Goal: Information Seeking & Learning: Learn about a topic

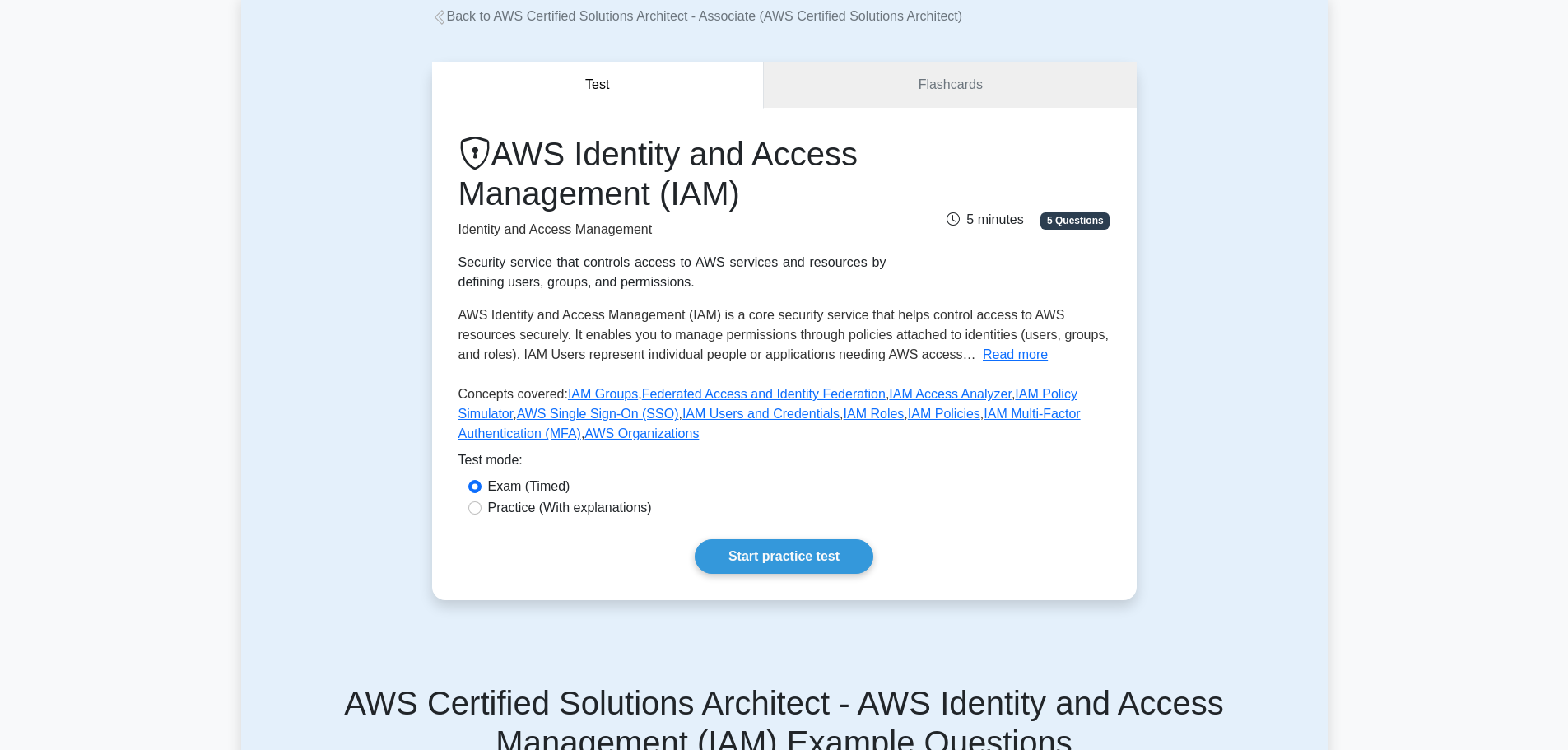
scroll to position [165, 0]
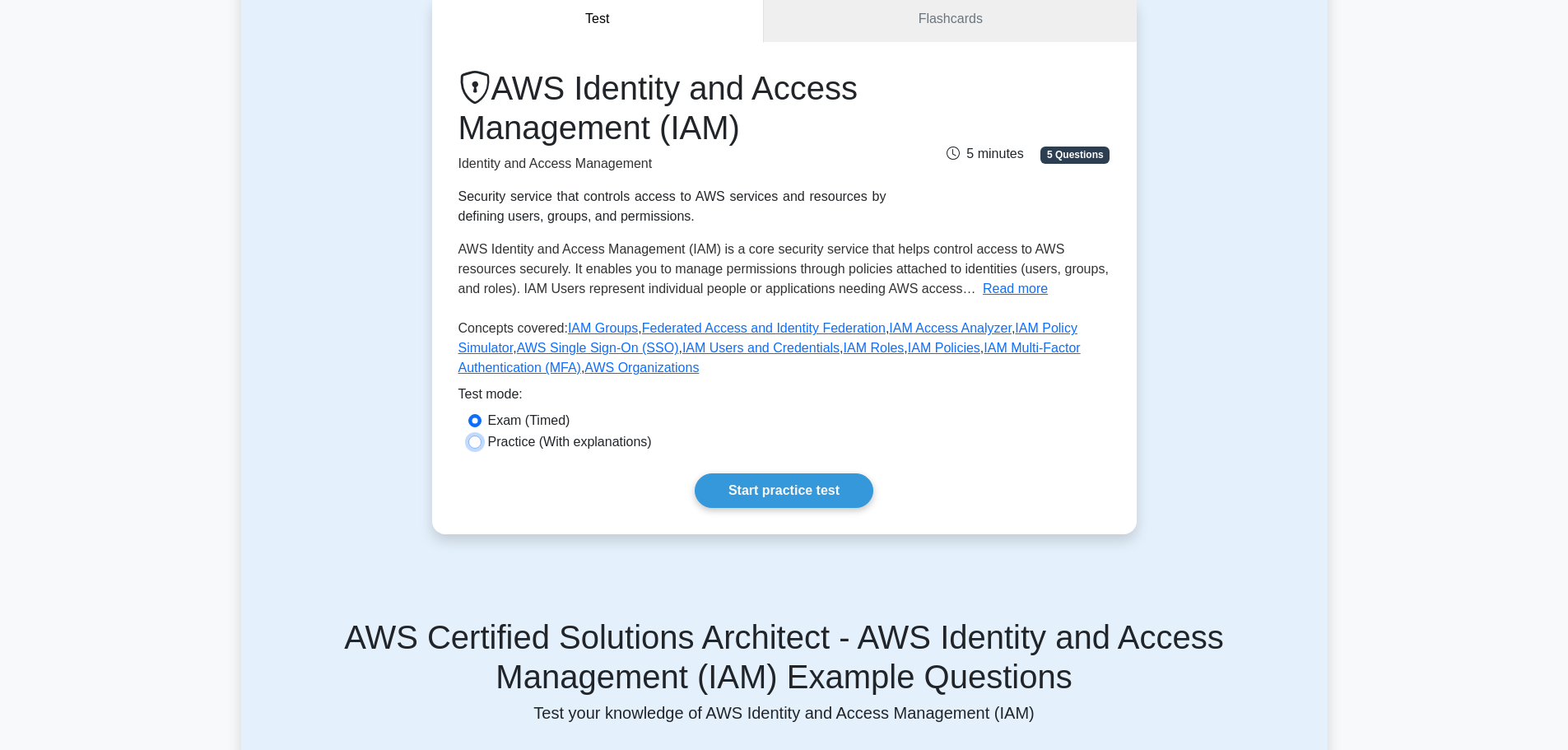
click at [479, 441] on input "Practice (With explanations)" at bounding box center [475, 442] width 13 height 13
radio input "true"
click at [738, 474] on link "Start practice test" at bounding box center [784, 490] width 178 height 34
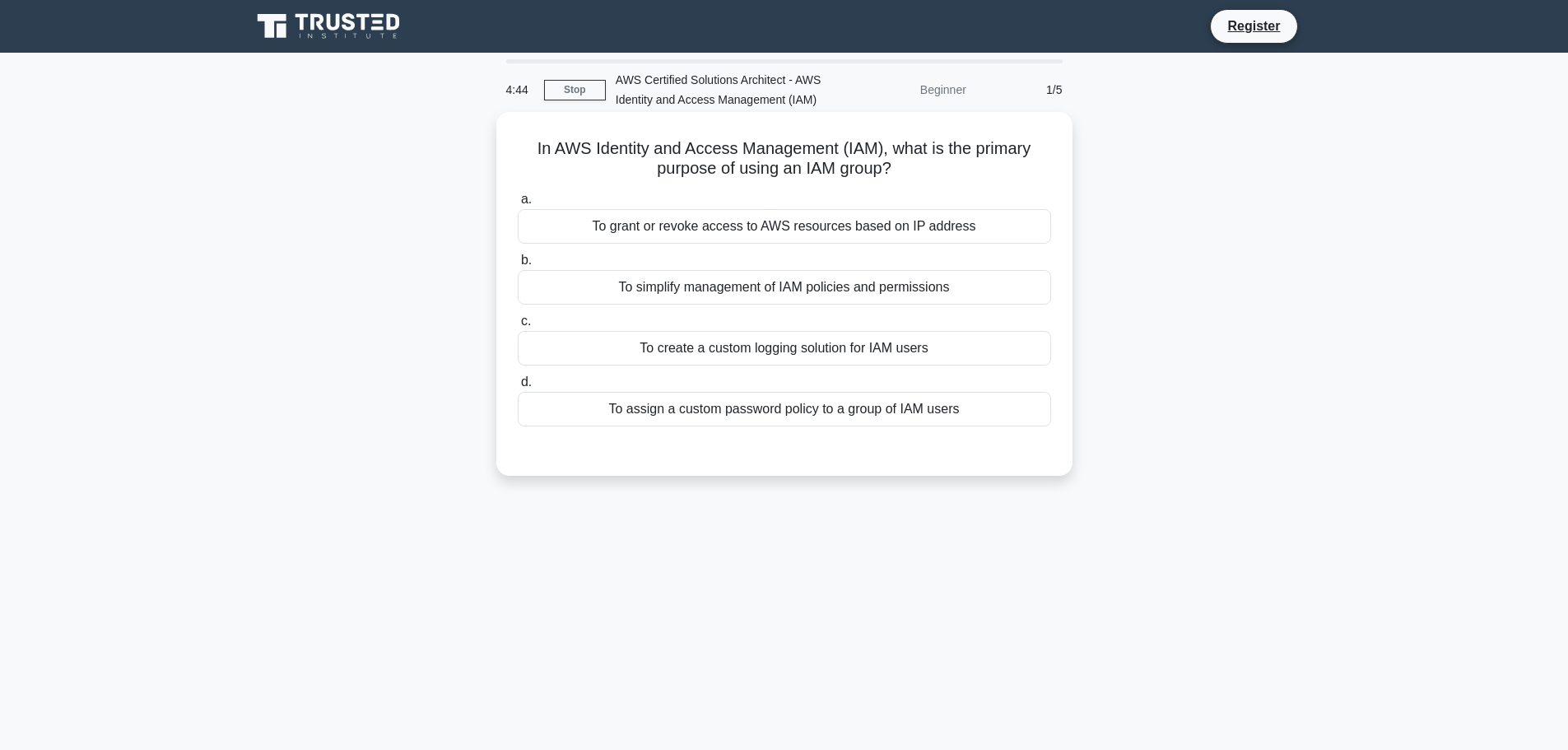
click at [527, 285] on div "To simplify management of IAM policies and permissions" at bounding box center [784, 287] width 533 height 34
click at [518, 265] on input "b. To simplify management of IAM policies and permissions" at bounding box center [518, 260] width 0 height 10
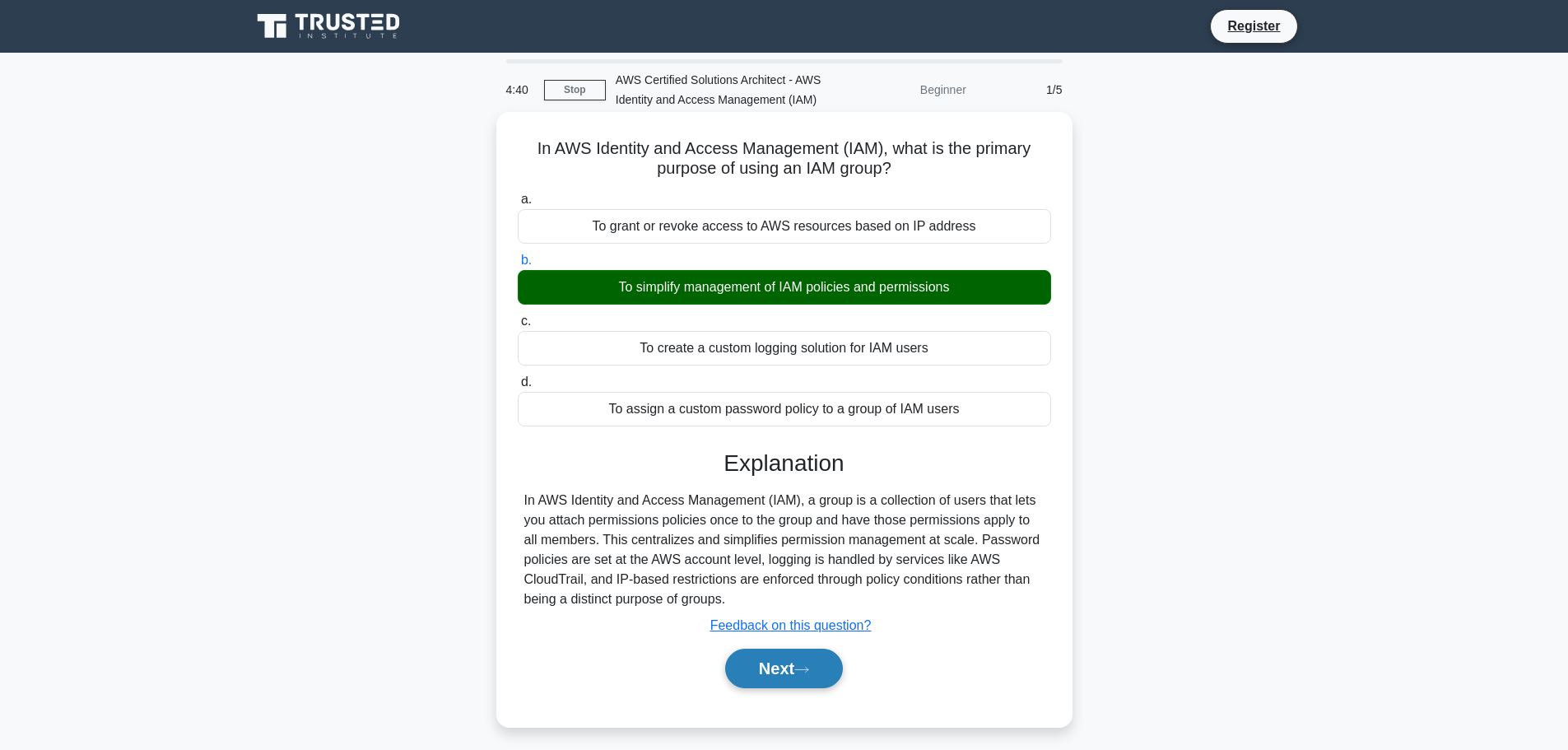
click at [785, 673] on button "Next" at bounding box center [784, 668] width 118 height 40
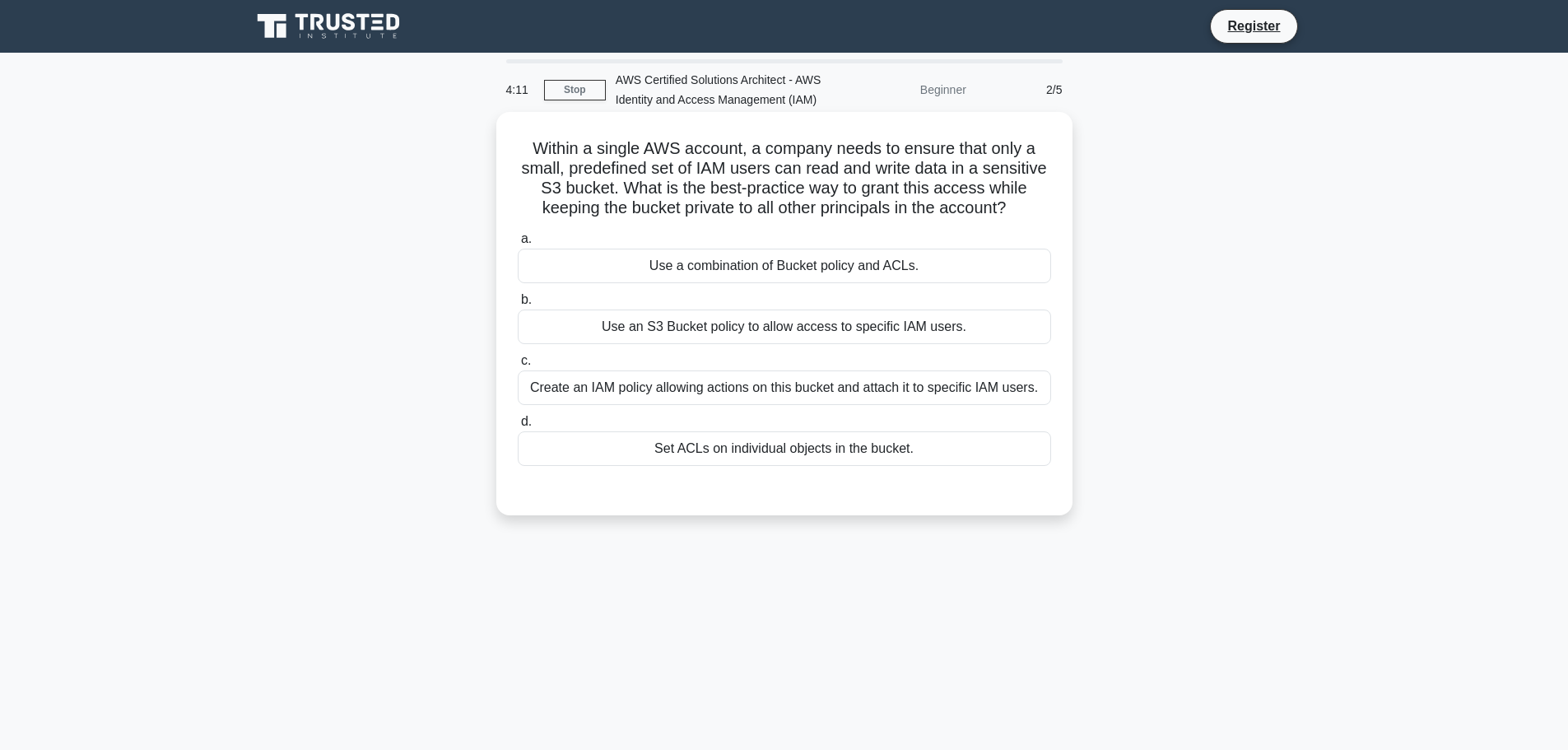
click at [549, 383] on div "Create an IAM policy allowing actions on this bucket and attach it to specific …" at bounding box center [784, 388] width 533 height 34
click at [518, 366] on input "c. Create an IAM policy allowing actions on this bucket and attach it to specif…" at bounding box center [518, 360] width 0 height 10
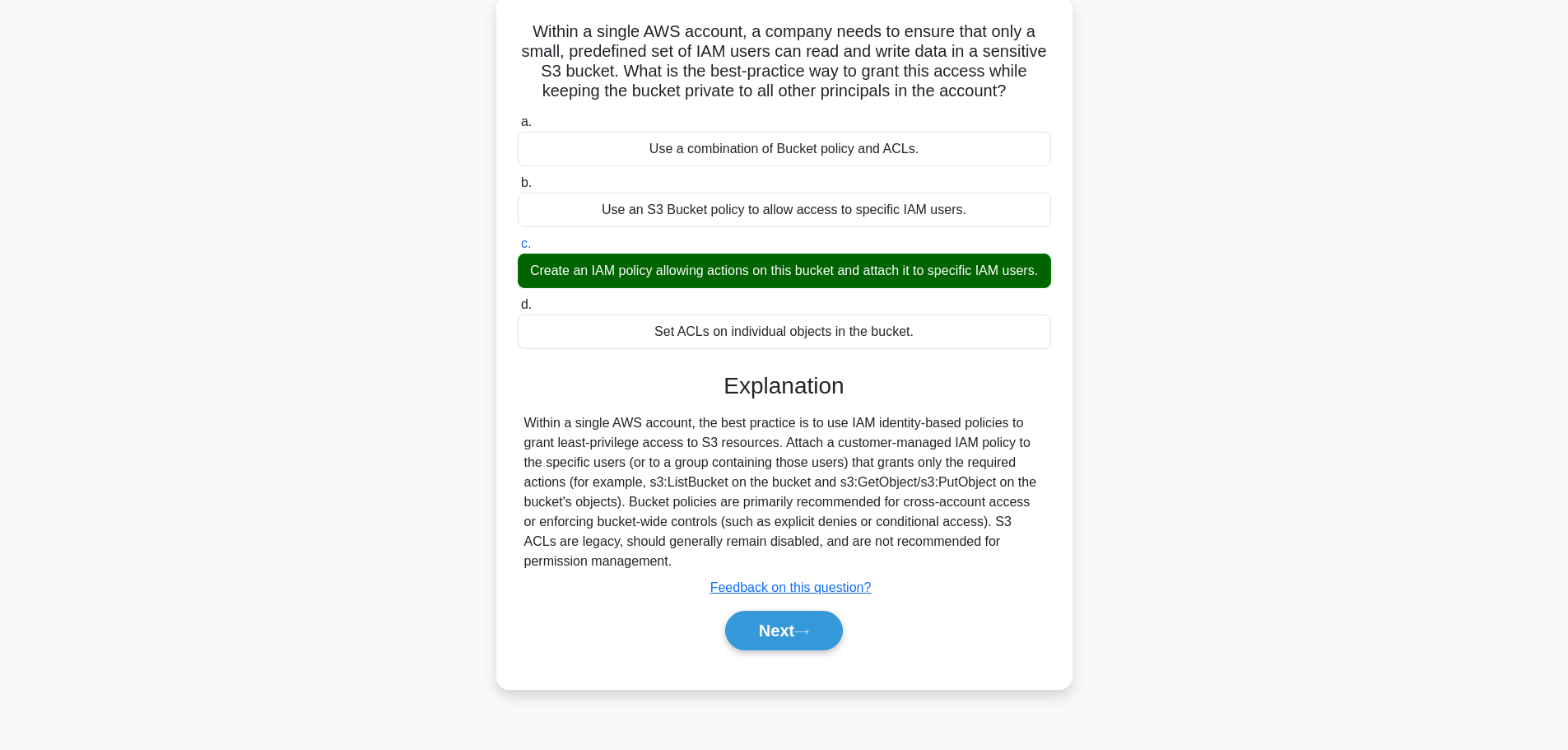
scroll to position [139, 0]
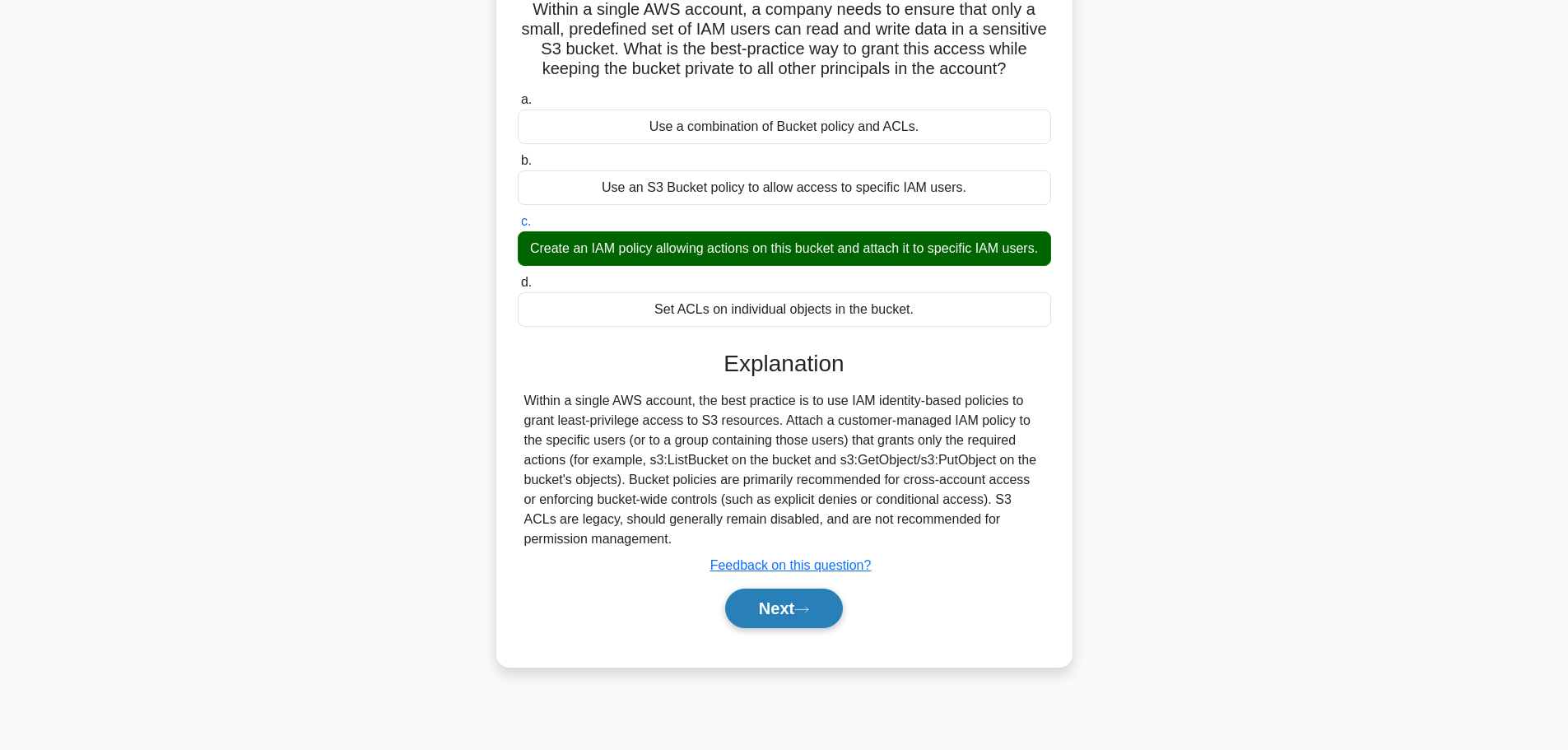
click at [780, 628] on button "Next" at bounding box center [784, 609] width 118 height 40
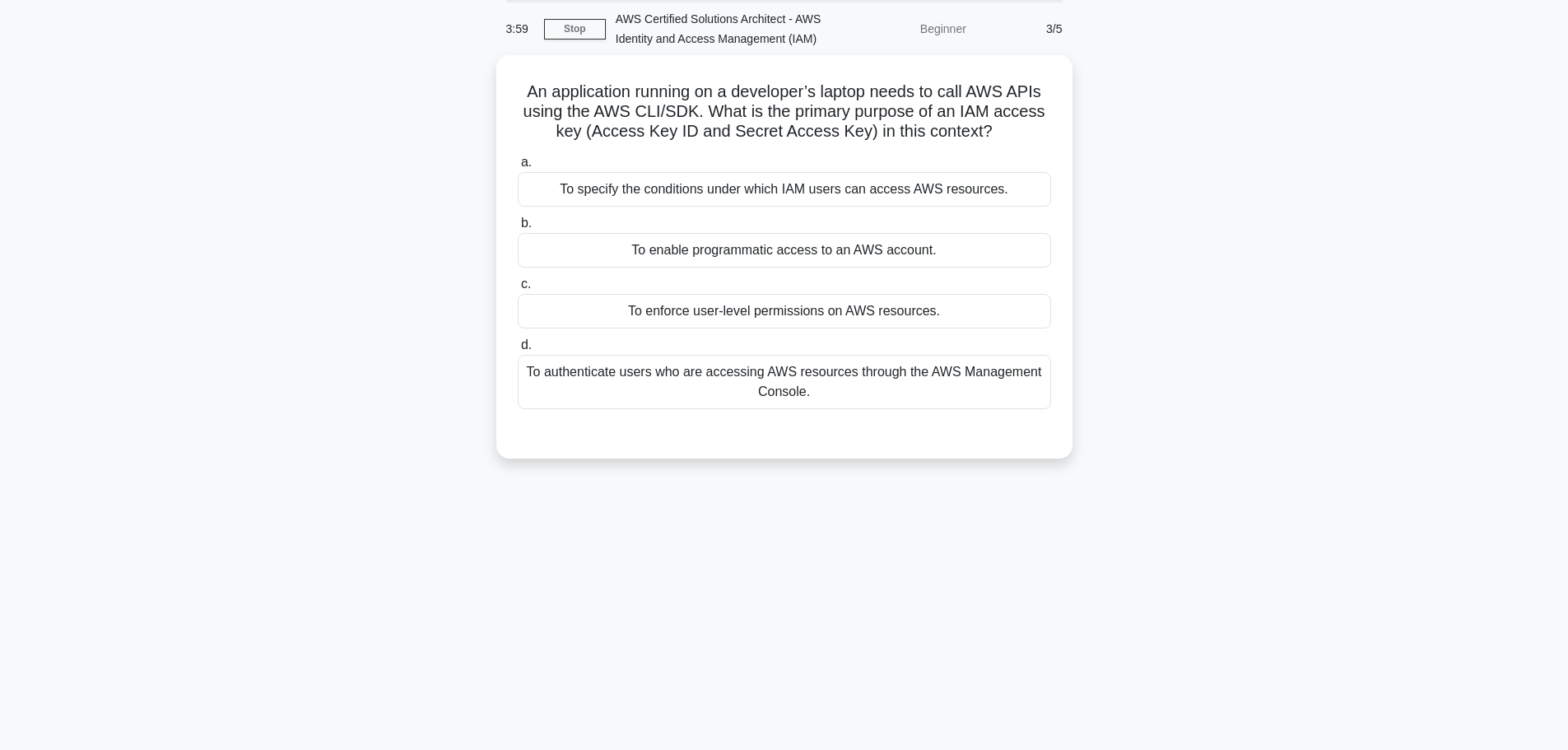
scroll to position [57, 0]
click at [815, 256] on div "To enable programmatic access to an AWS account." at bounding box center [784, 250] width 533 height 34
click at [518, 229] on input "b. To enable programmatic access to an AWS account." at bounding box center [518, 223] width 0 height 10
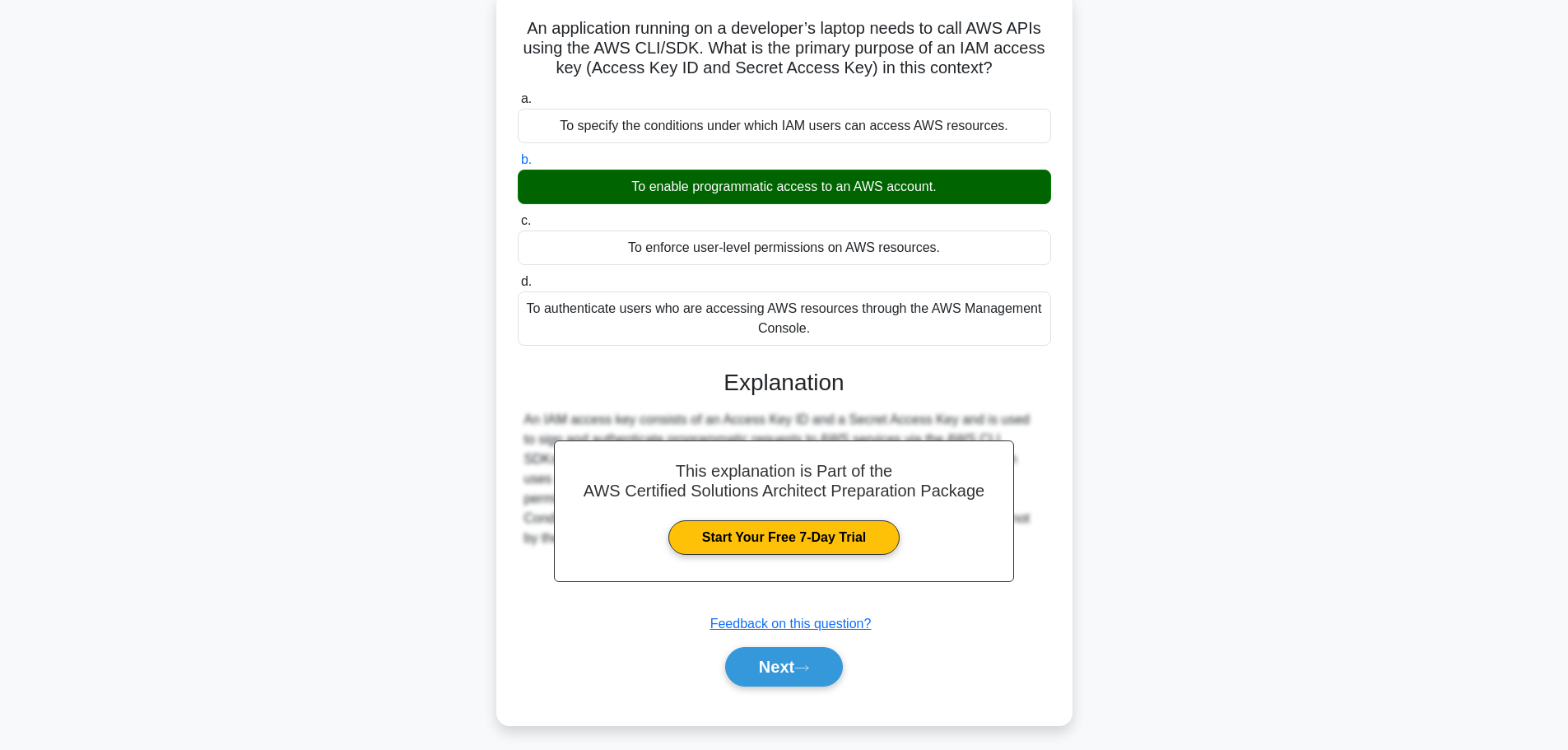
scroll to position [139, 0]
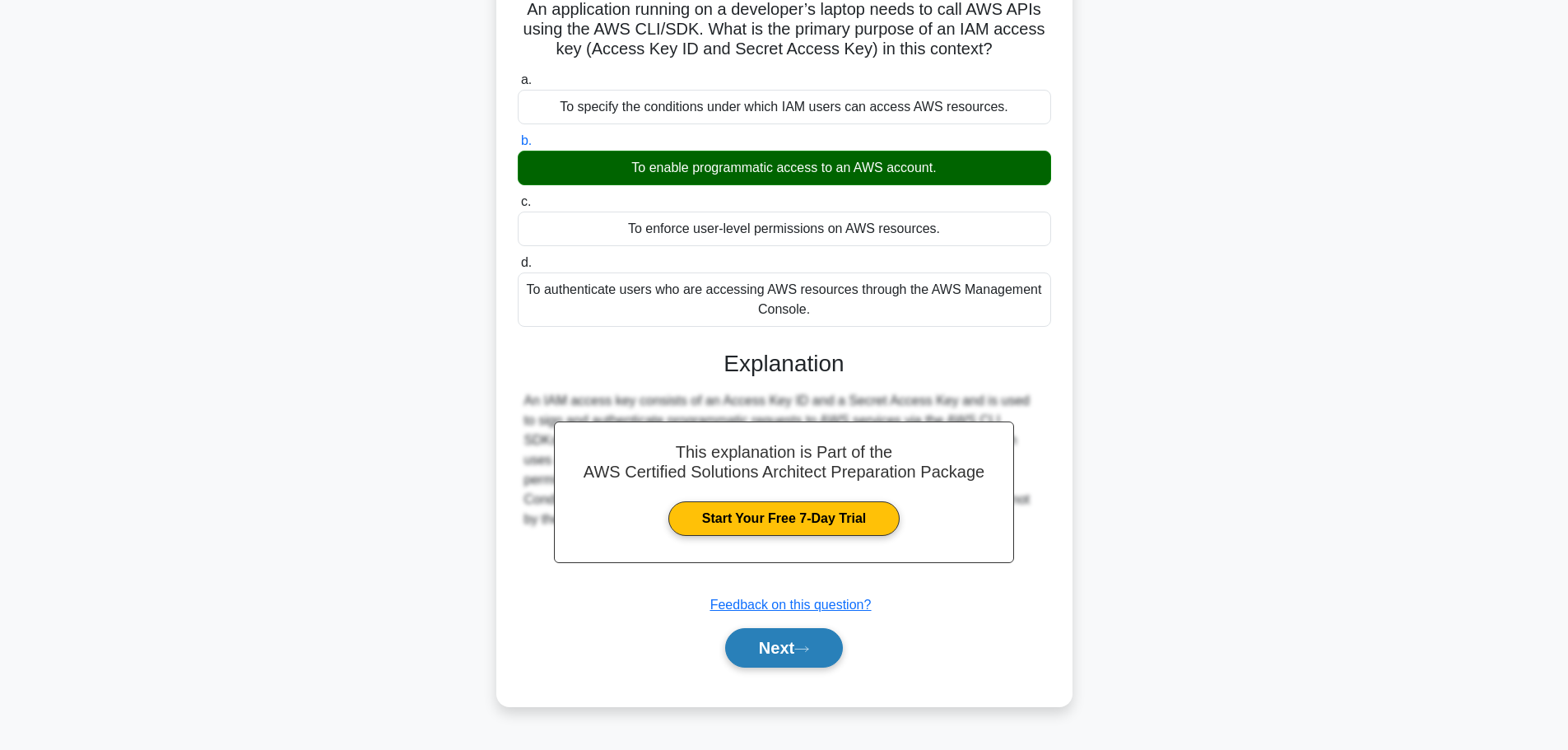
click at [783, 651] on button "Next" at bounding box center [784, 648] width 118 height 40
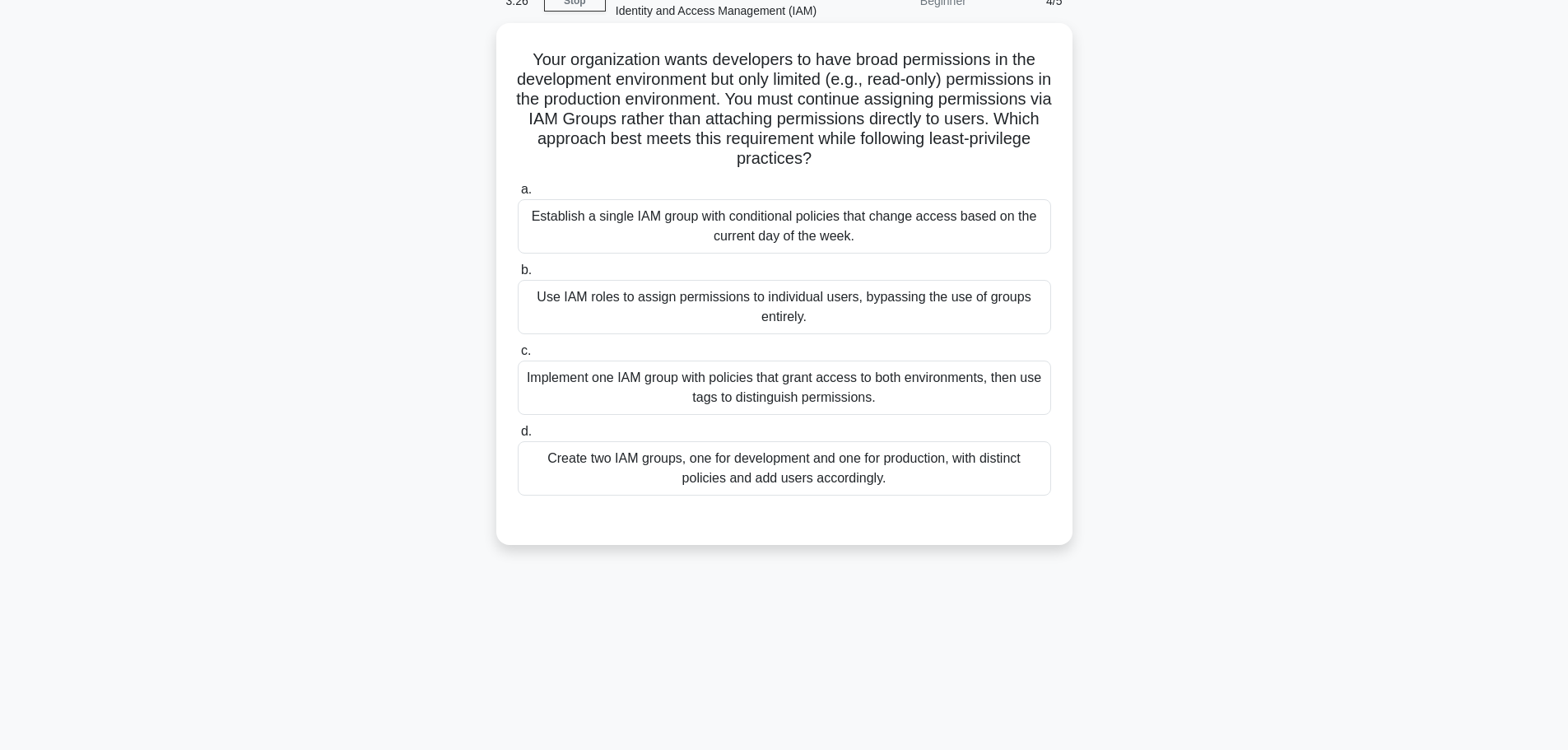
scroll to position [0, 0]
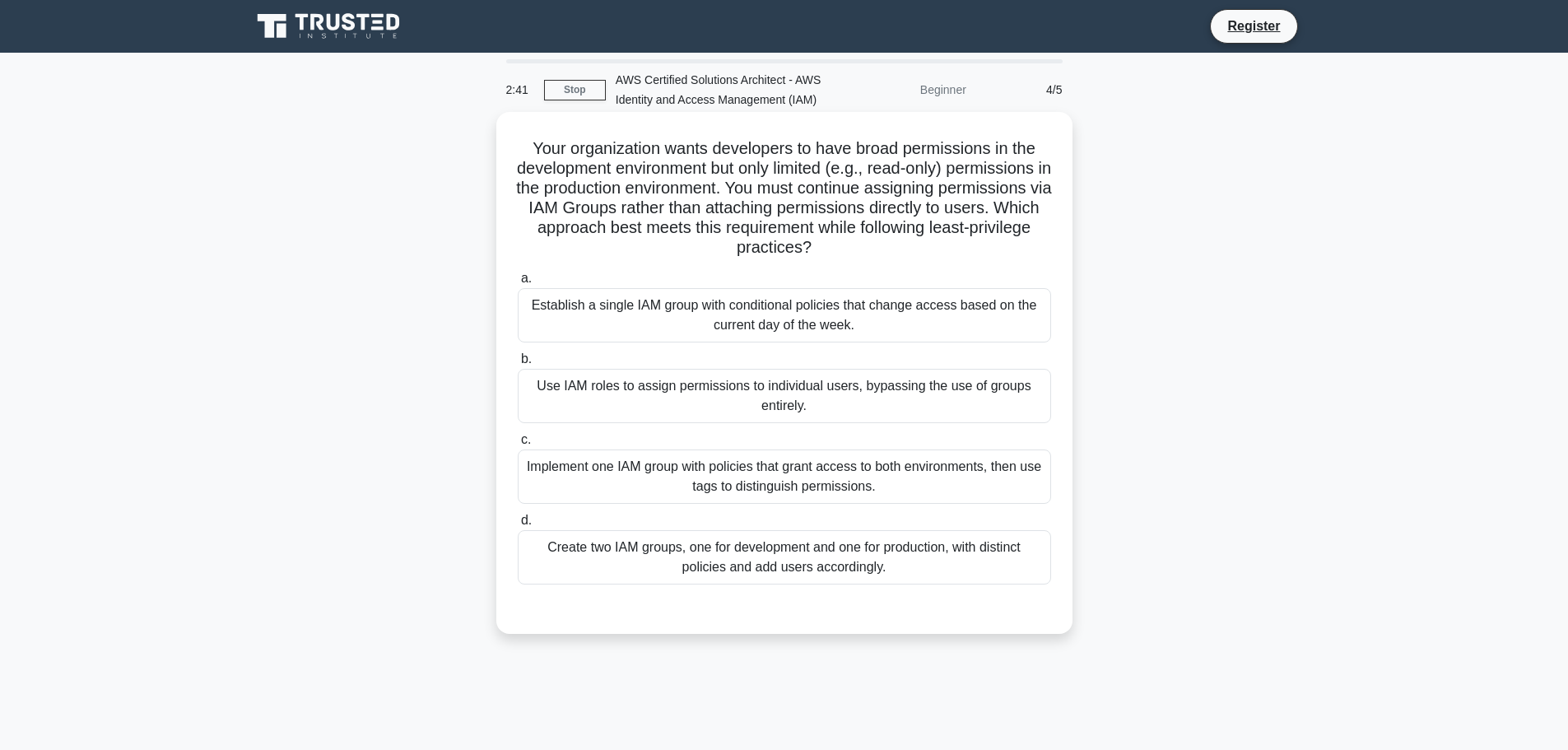
click at [833, 561] on div "Create two IAM groups, one for development and one for production, with distinc…" at bounding box center [784, 557] width 533 height 54
click at [518, 526] on input "d. Create two IAM groups, one for development and one for production, with dist…" at bounding box center [518, 520] width 0 height 10
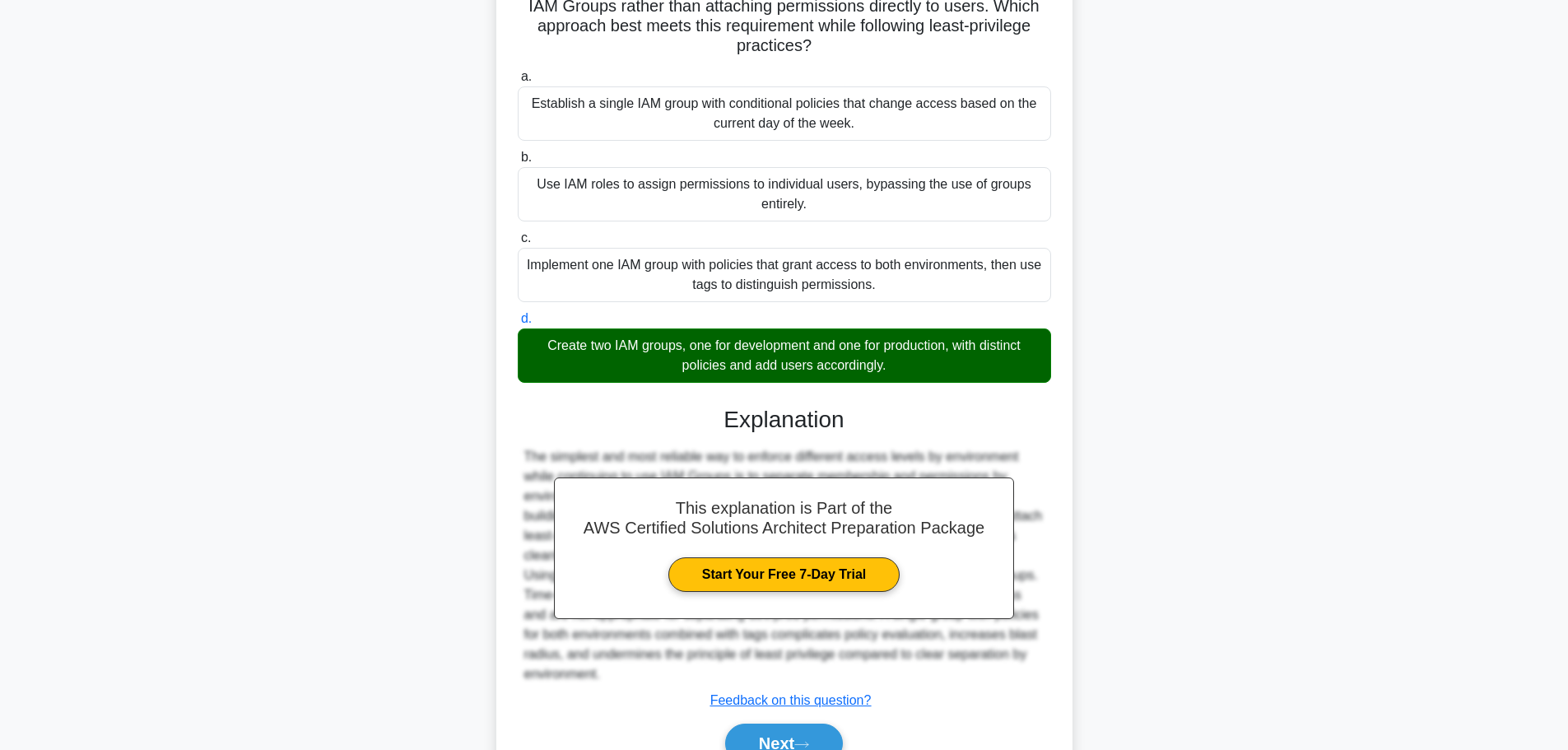
scroll to position [285, 0]
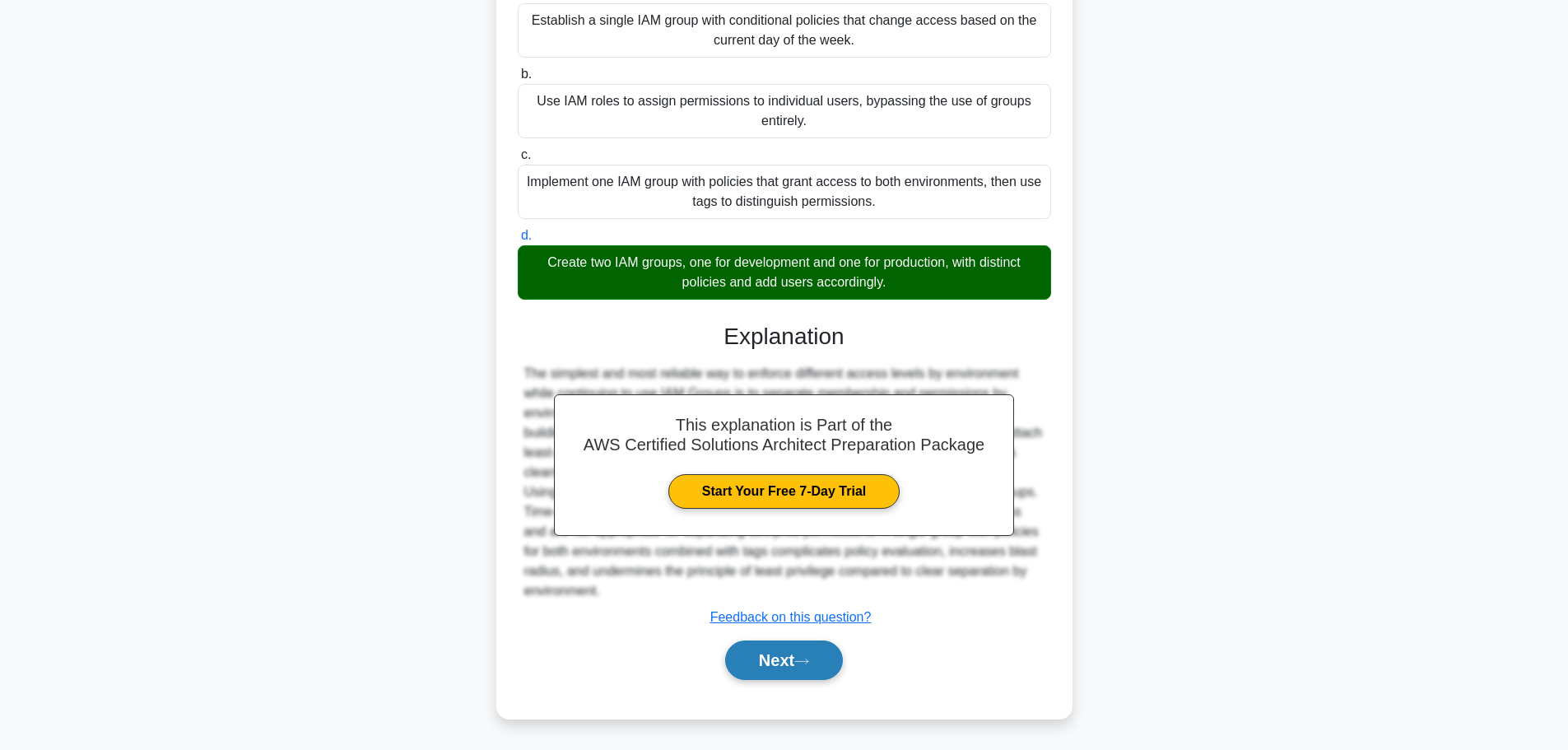
click at [793, 658] on button "Next" at bounding box center [784, 660] width 118 height 40
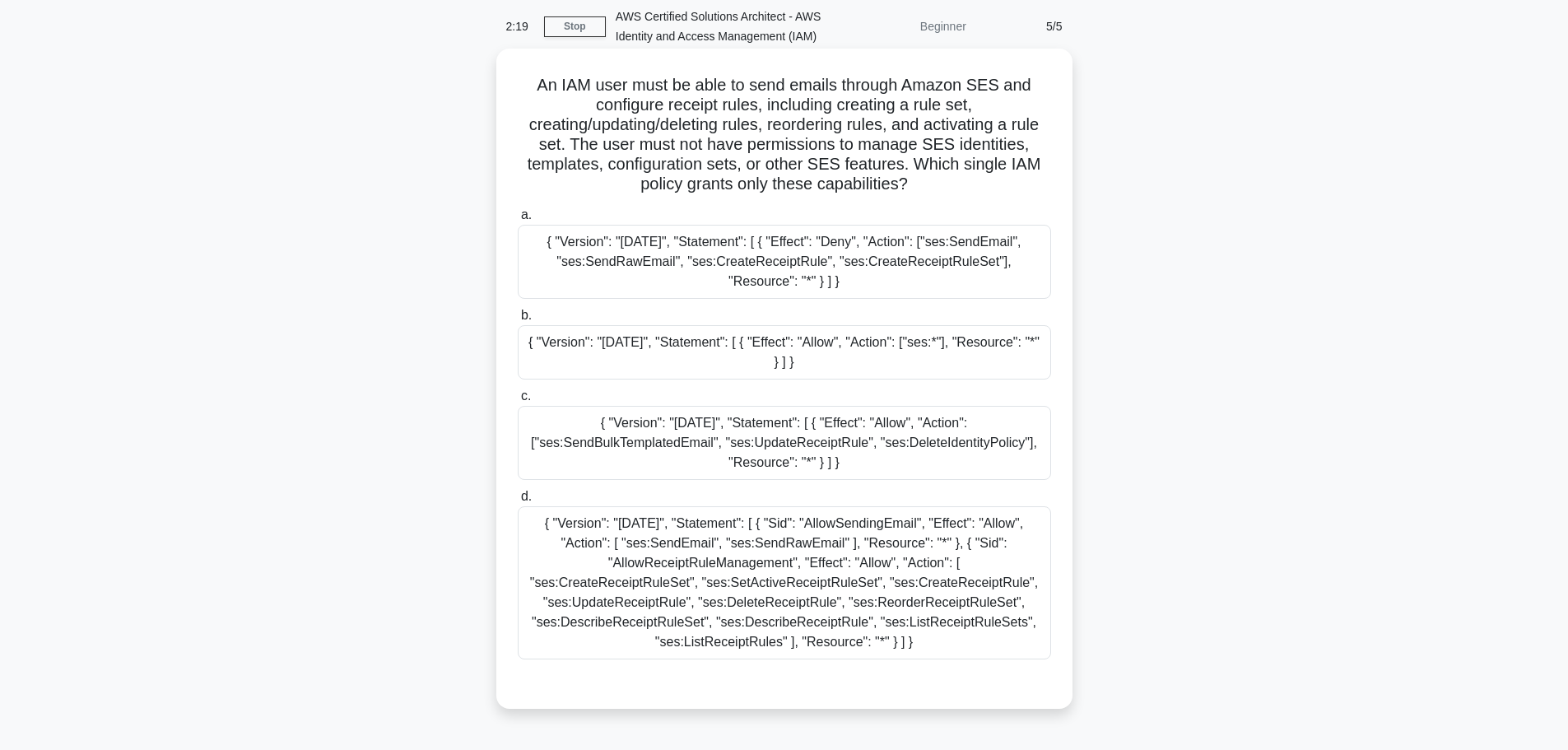
scroll to position [82, 0]
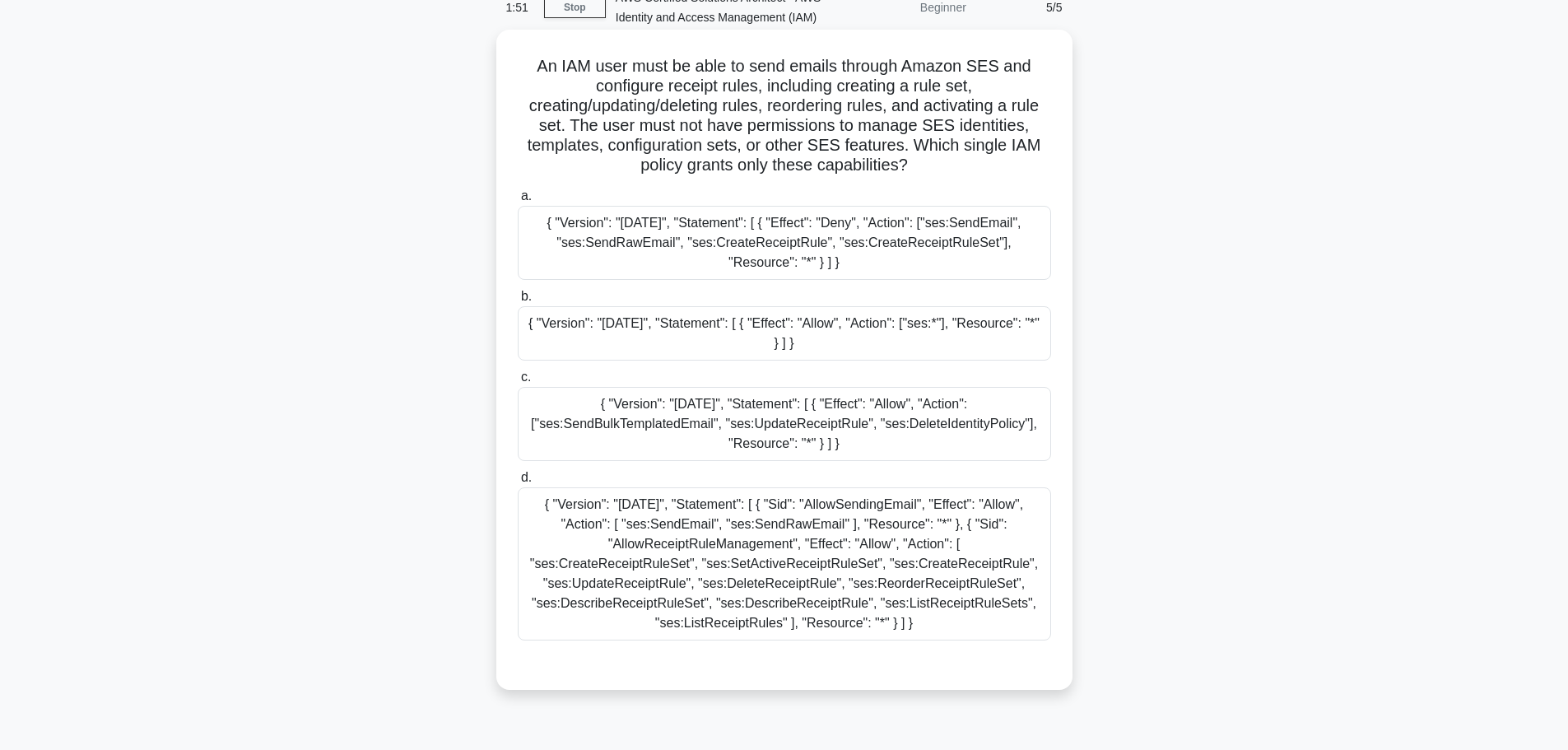
click at [757, 257] on div "{ "Version": "2012-10-17", "Statement": [ { "Effect": "Deny", "Action": ["ses:S…" at bounding box center [784, 243] width 533 height 74
click at [518, 202] on input "a. { "Version": "2012-10-17", "Statement": [ { "Effect": "Deny", "Action": ["se…" at bounding box center [518, 195] width 0 height 10
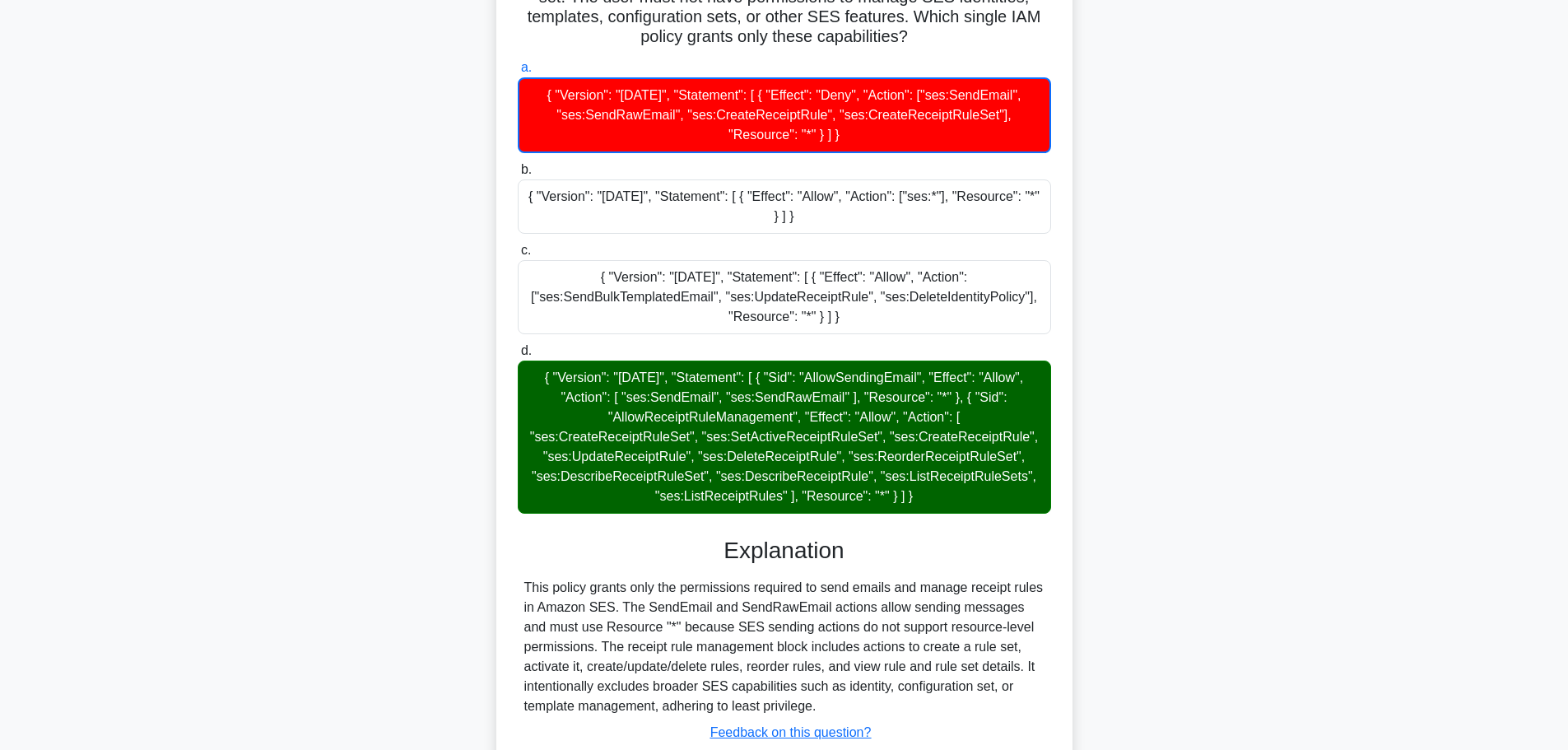
scroll to position [247, 0]
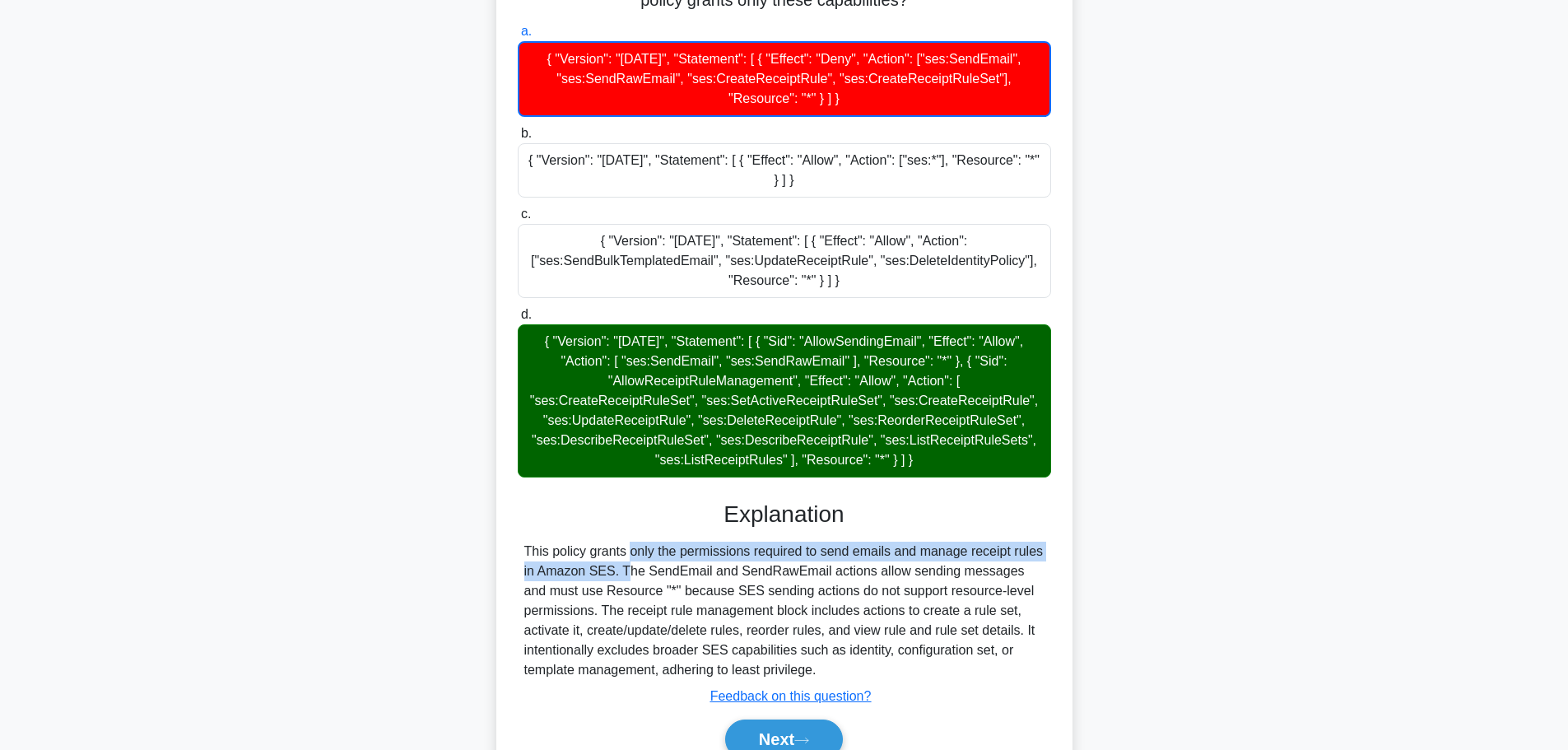
drag, startPoint x: 535, startPoint y: 549, endPoint x: 1038, endPoint y: 547, distance: 503.0
click at [1038, 547] on div "This policy grants only the permissions required to send emails and manage rece…" at bounding box center [784, 611] width 520 height 138
drag, startPoint x: 601, startPoint y: 580, endPoint x: 686, endPoint y: 577, distance: 85.1
click at [686, 577] on div "This policy grants only the permissions required to send emails and manage rece…" at bounding box center [784, 611] width 520 height 138
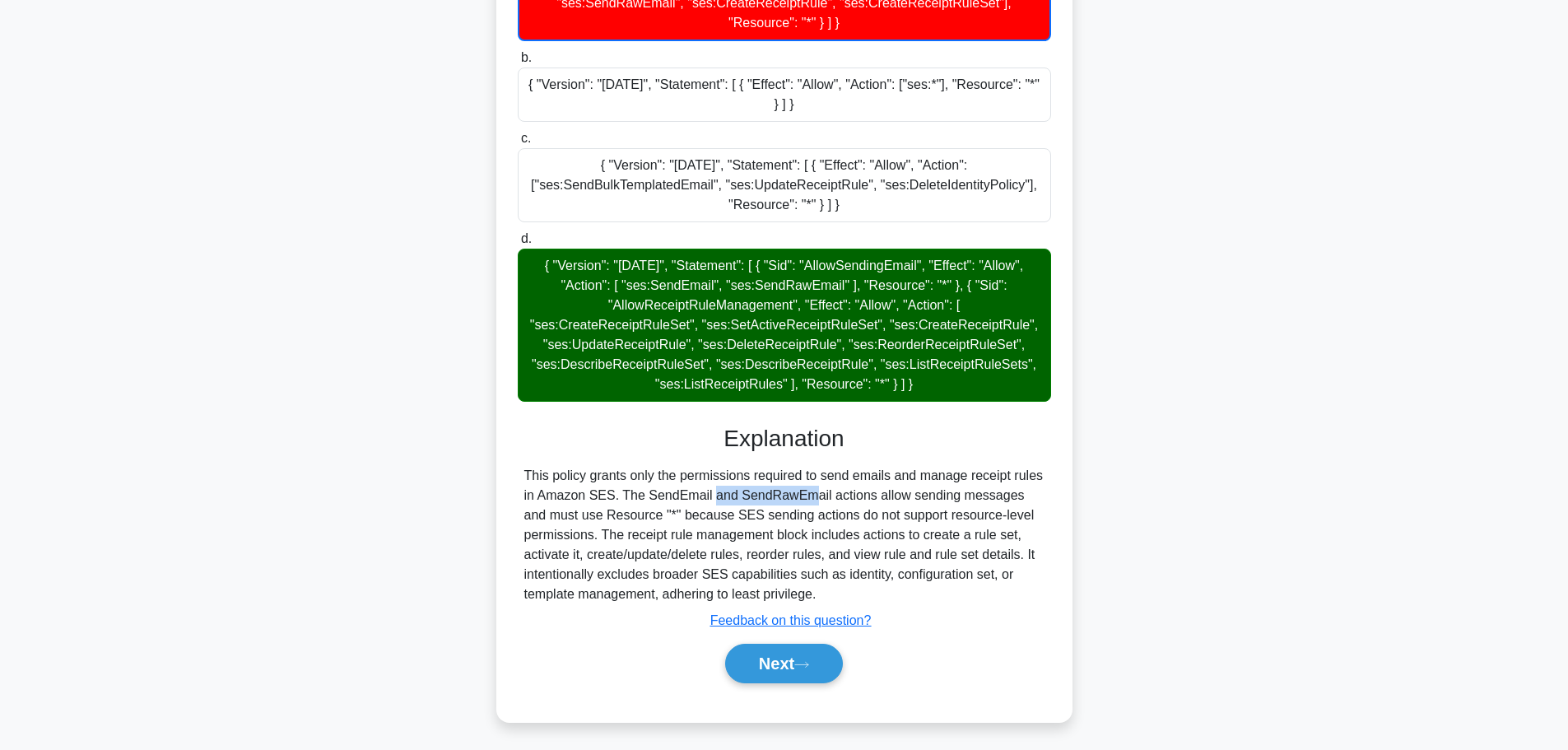
scroll to position [327, 0]
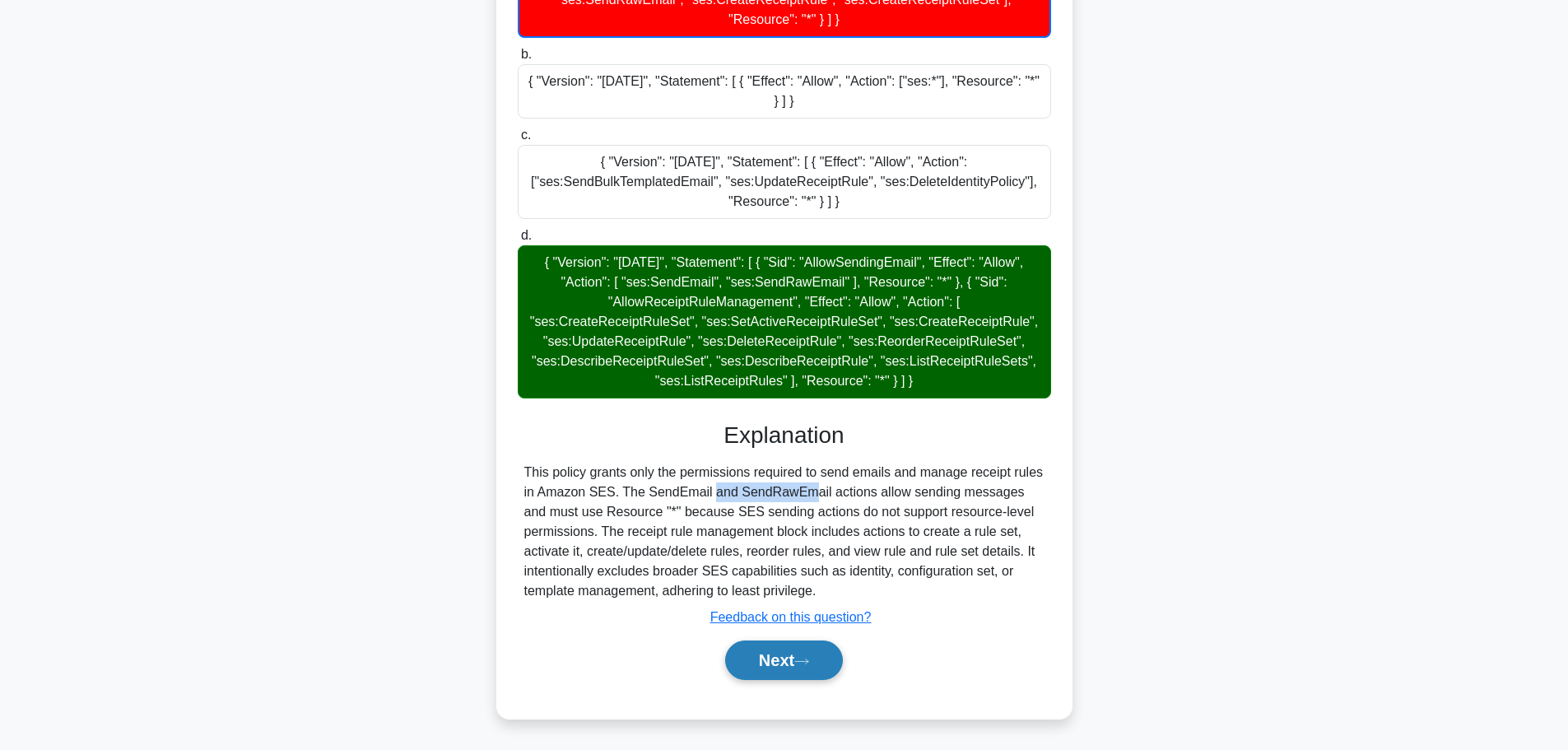
click at [780, 652] on button "Next" at bounding box center [784, 660] width 118 height 40
